Goal: Information Seeking & Learning: Learn about a topic

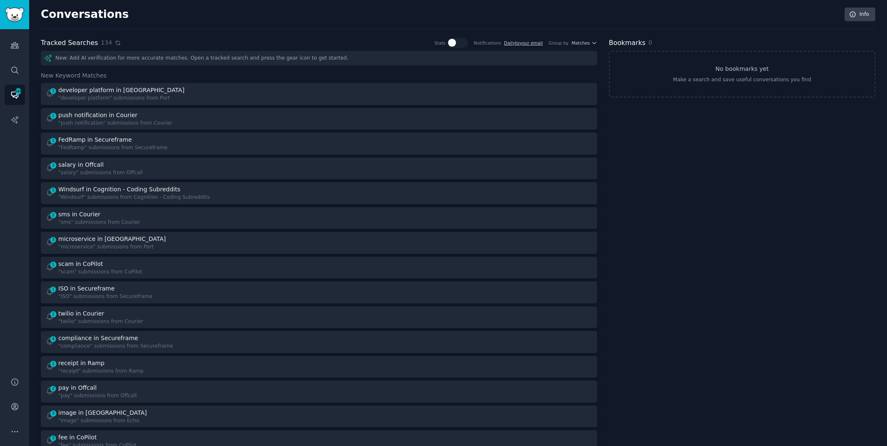
click at [115, 43] on icon at bounding box center [118, 43] width 6 height 6
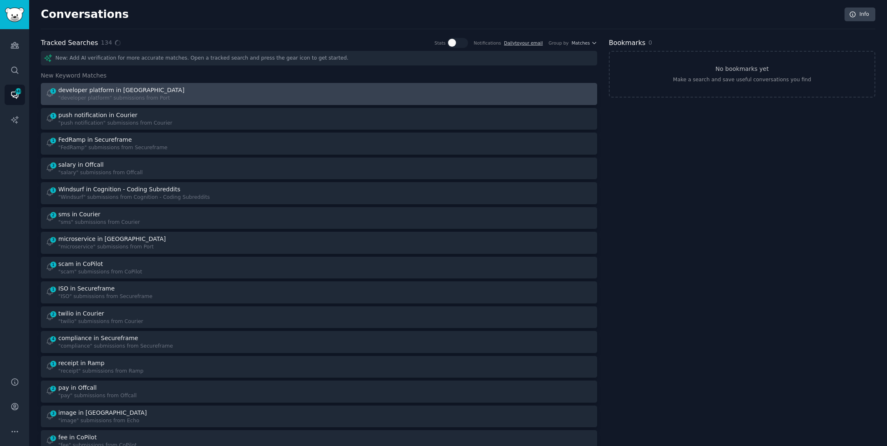
click at [169, 88] on div "1 developer platform in Port "developer platform" submissions from [GEOGRAPHIC_…" at bounding box center [179, 94] width 268 height 16
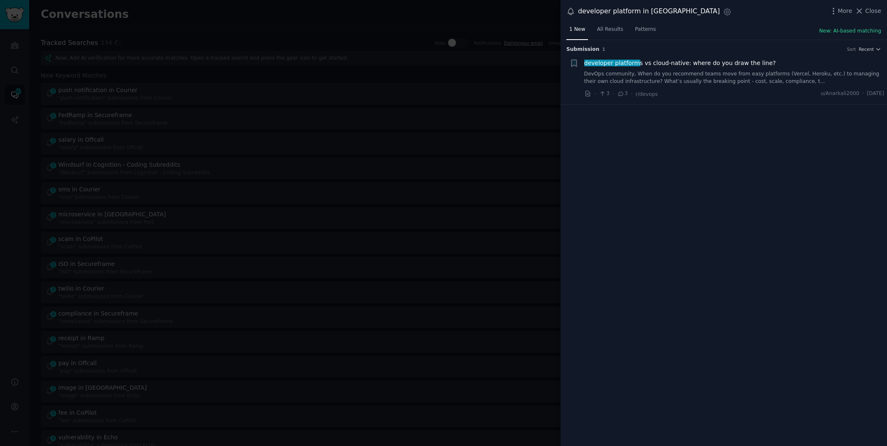
click at [710, 83] on link "DevOps community, When do you recommend teams move from easy platforms (Vercel,…" at bounding box center [735, 77] width 300 height 15
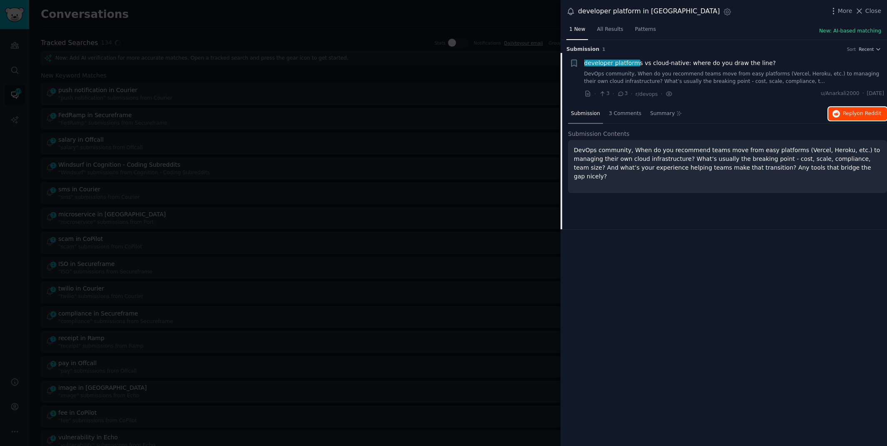
click at [855, 112] on span "Reply on Reddit" at bounding box center [862, 113] width 38 height 7
click at [164, 31] on div at bounding box center [443, 223] width 887 height 446
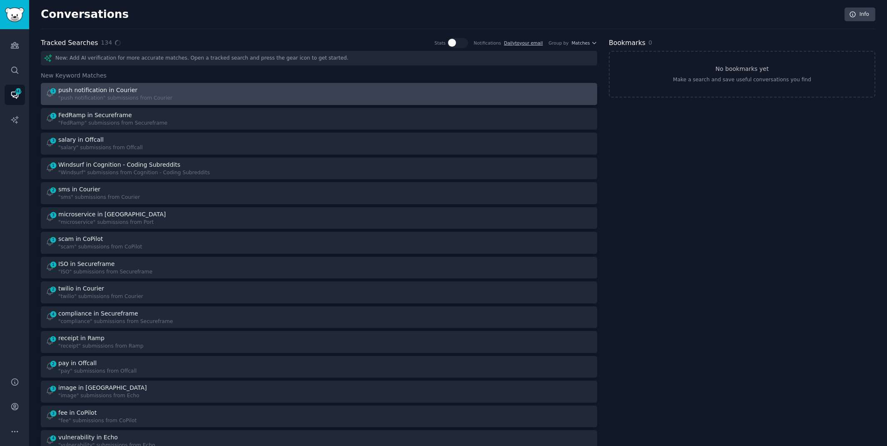
click at [154, 98] on div ""push notification" submissions from Courier" at bounding box center [115, 98] width 114 height 7
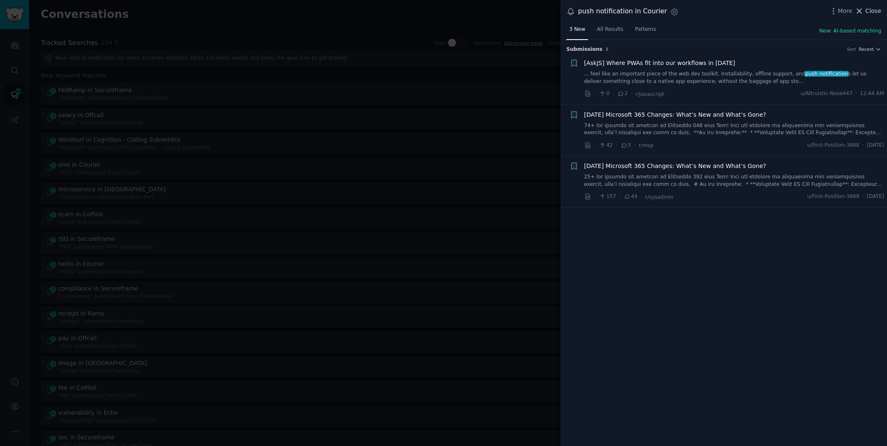
click at [871, 10] on span "Close" at bounding box center [874, 11] width 16 height 9
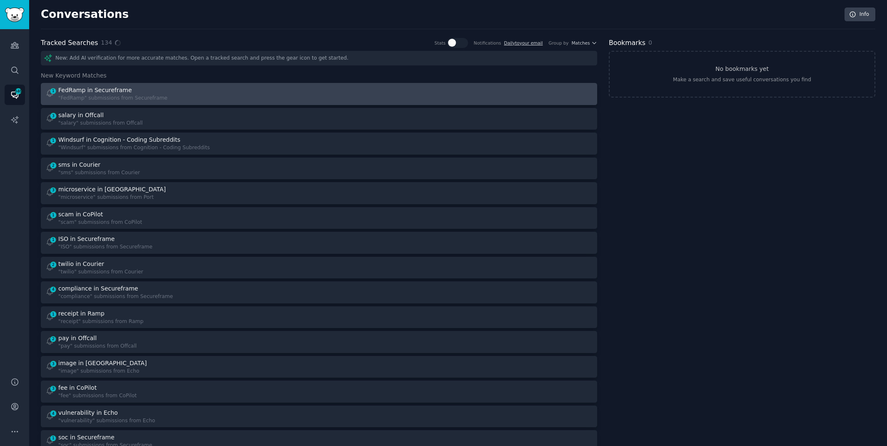
click at [215, 91] on div "1 FedRamp in Secureframe "FedRamp" submissions from Secureframe" at bounding box center [179, 94] width 268 height 16
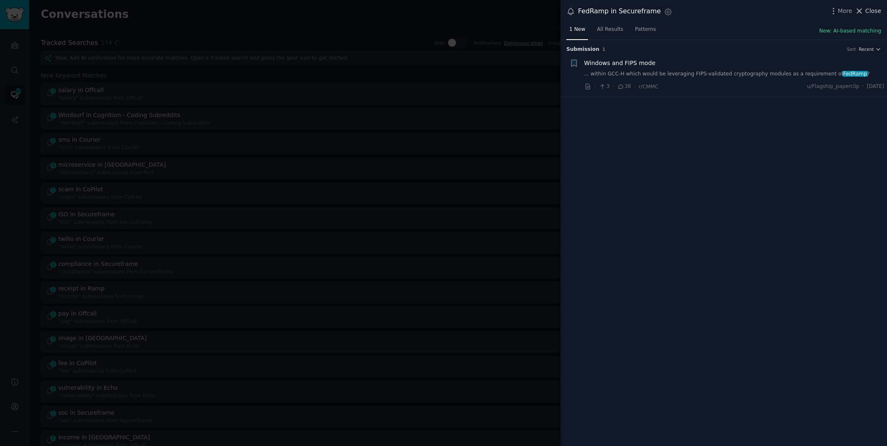
click at [872, 10] on span "Close" at bounding box center [874, 11] width 16 height 9
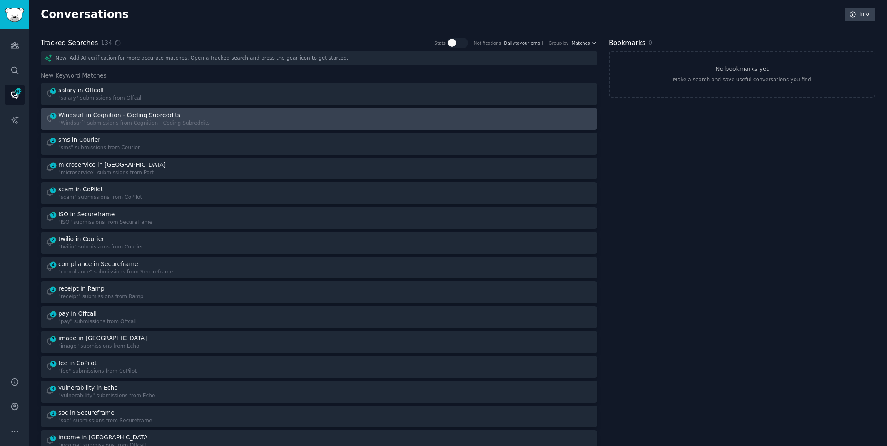
click at [190, 120] on div ""Windsurf" submissions from Cognition - Coding Subreddits" at bounding box center [134, 123] width 152 height 7
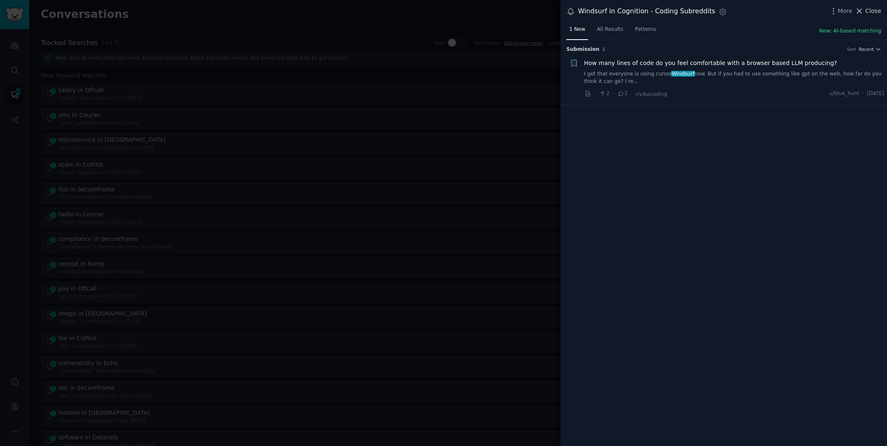
click at [874, 10] on span "Close" at bounding box center [874, 11] width 16 height 9
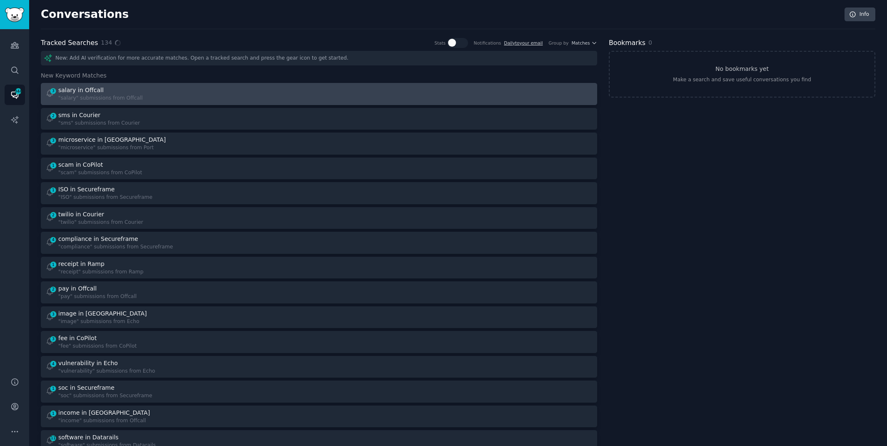
click at [173, 99] on div "3 salary in Offcall "salary" submissions from Offcall" at bounding box center [179, 94] width 268 height 16
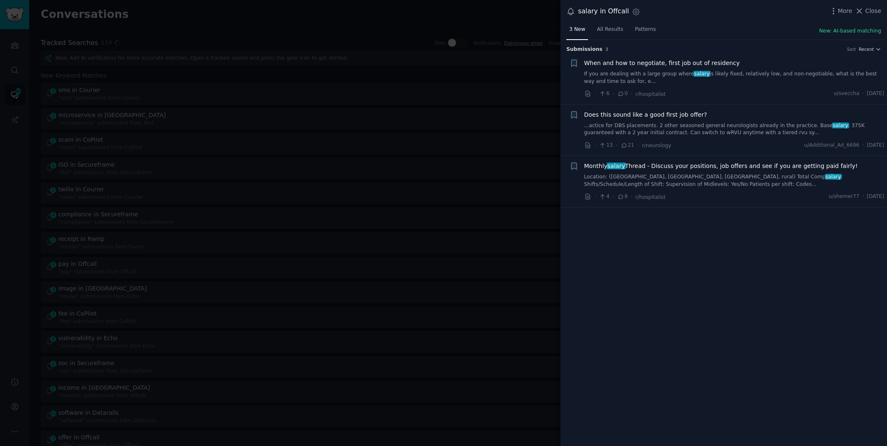
click at [201, 20] on div at bounding box center [443, 223] width 887 height 446
